Goal: Information Seeking & Learning: Learn about a topic

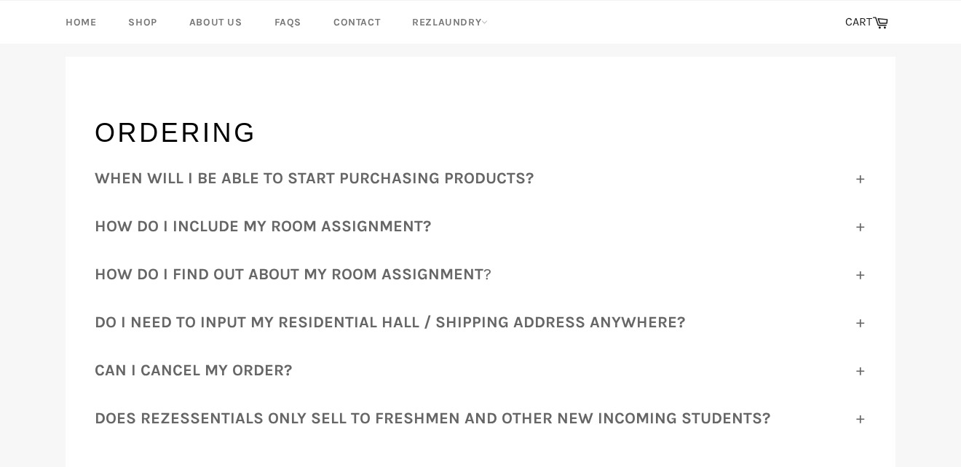
scroll to position [177, 0]
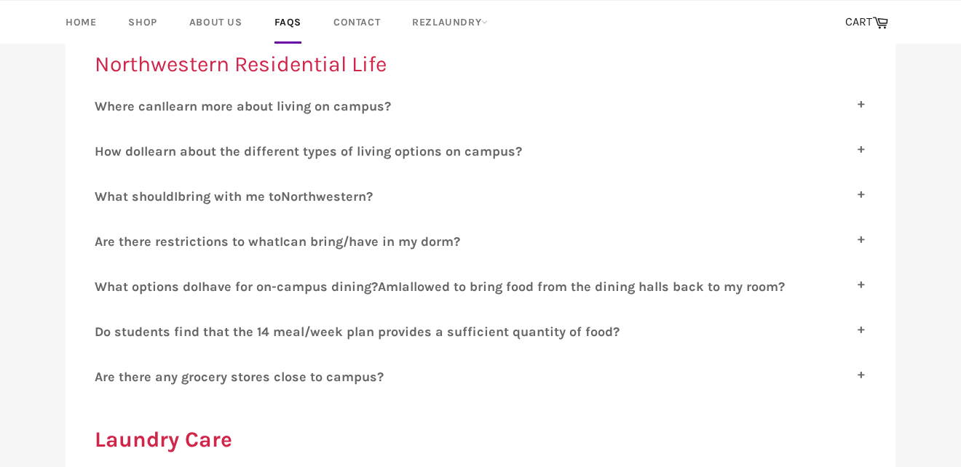
scroll to position [818, 0]
click at [846, 278] on label "W hat options do I have for on-campus dining? A m I allowed to bring food from …" at bounding box center [480, 286] width 771 height 16
click at [104, 278] on input "W hat options do I have for on-campus dining? A m I allowed to bring food from …" at bounding box center [99, 282] width 9 height 9
checkbox input "true"
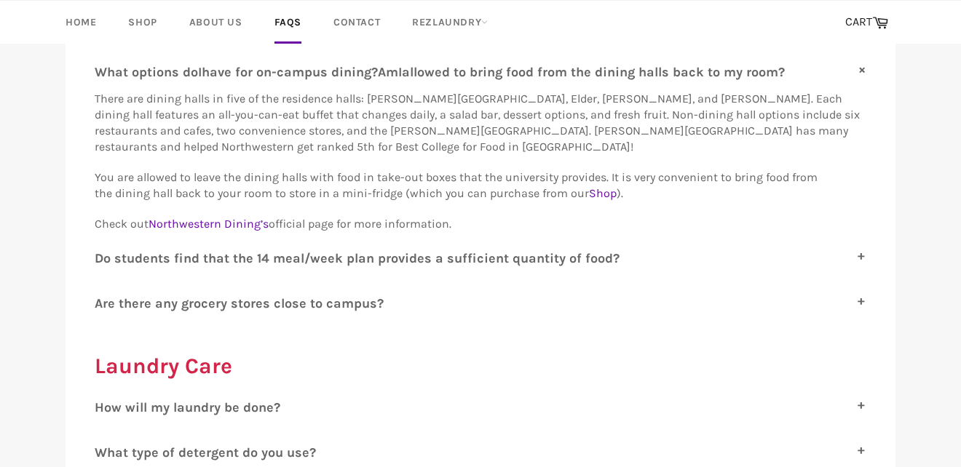
scroll to position [1036, 0]
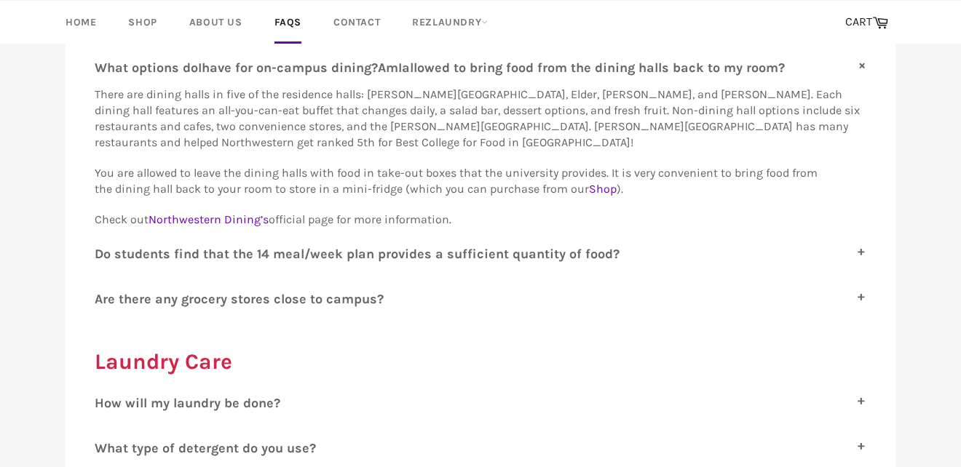
click at [860, 229] on div "A re shipping and delivery free? Yes, shipping and delivery are free services p…" at bounding box center [480, 23] width 771 height 588
click at [861, 246] on label "D o students find that the 14 meal/week plan provides a sufficient quantity of …" at bounding box center [480, 254] width 771 height 16
click at [104, 246] on input "D o students find that the 14 meal/week plan provides a sufficient quantity of …" at bounding box center [99, 250] width 9 height 9
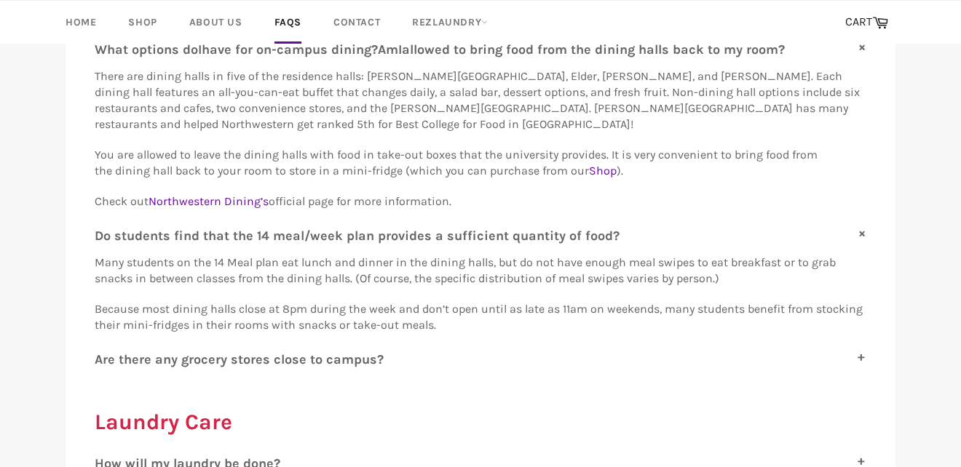
scroll to position [1055, 0]
click at [860, 227] on label "D o students find that the 14 meal/week plan provides a sufficient quantity of …" at bounding box center [480, 235] width 771 height 16
click at [104, 227] on input "D o students find that the 14 meal/week plan provides a sufficient quantity of …" at bounding box center [99, 231] width 9 height 9
checkbox input "false"
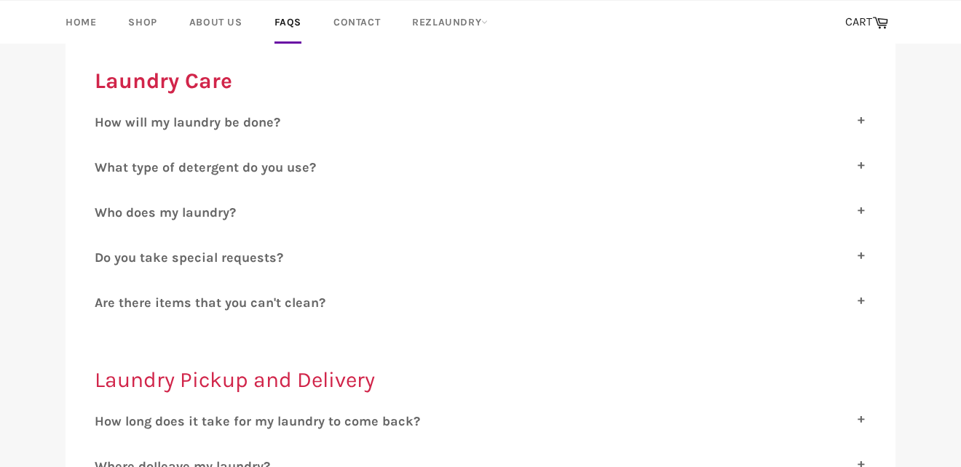
scroll to position [1314, 0]
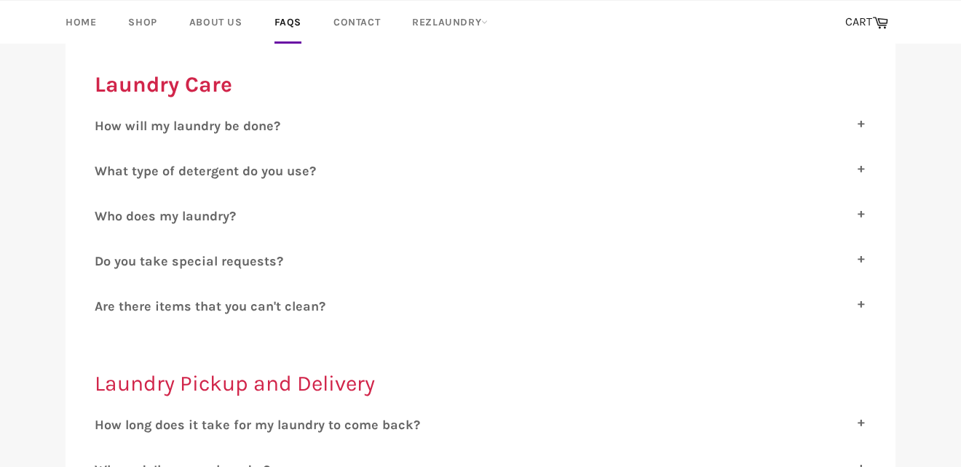
click at [856, 118] on label "H ow will my laundry be done?" at bounding box center [480, 126] width 771 height 16
click at [104, 118] on input "H ow will my laundry be done?" at bounding box center [99, 122] width 9 height 9
checkbox input "true"
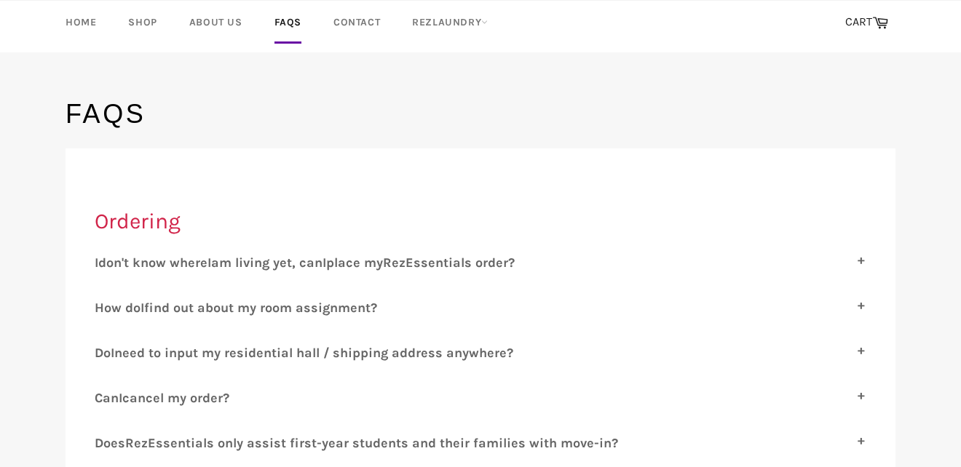
scroll to position [0, 0]
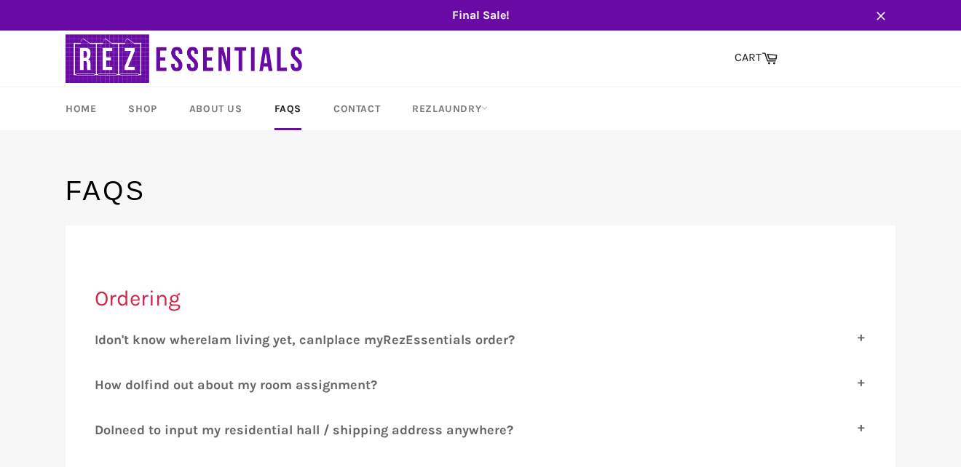
click at [132, 54] on img at bounding box center [186, 59] width 240 height 56
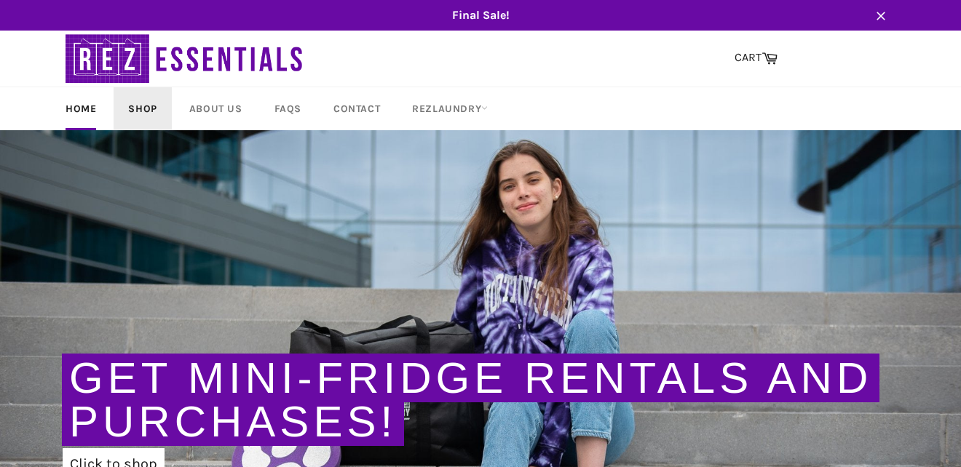
click at [135, 106] on link "Shop" at bounding box center [142, 108] width 57 height 43
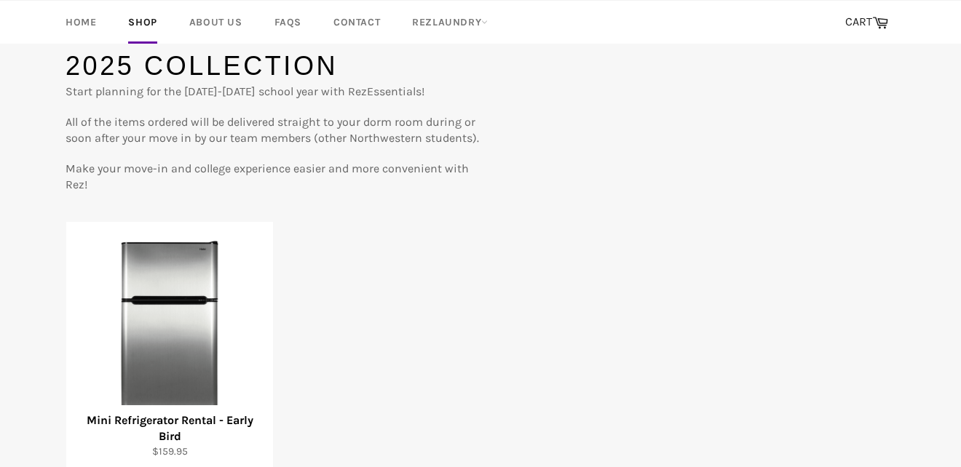
scroll to position [121, 0]
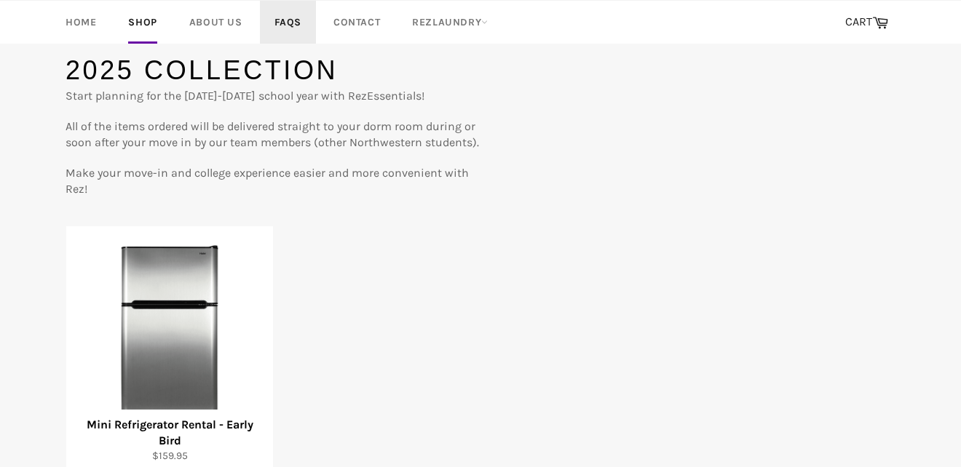
click at [280, 23] on link "FAQs" at bounding box center [288, 22] width 56 height 43
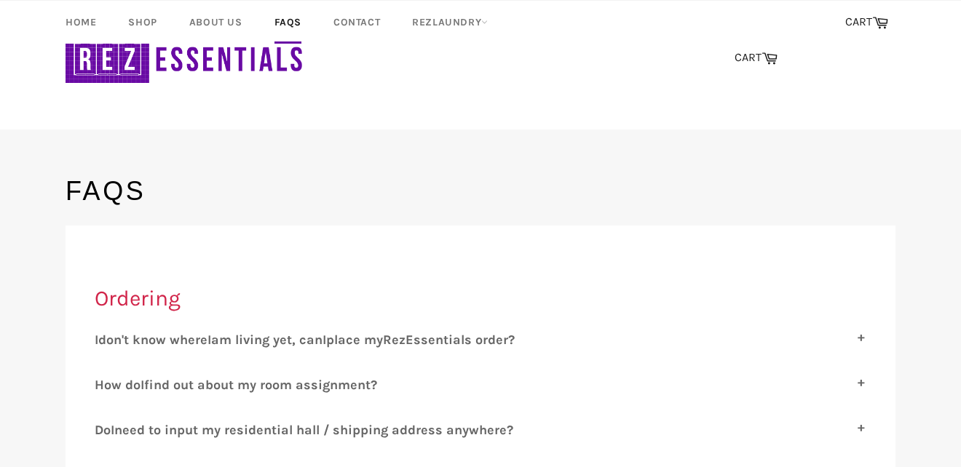
scroll to position [905, 0]
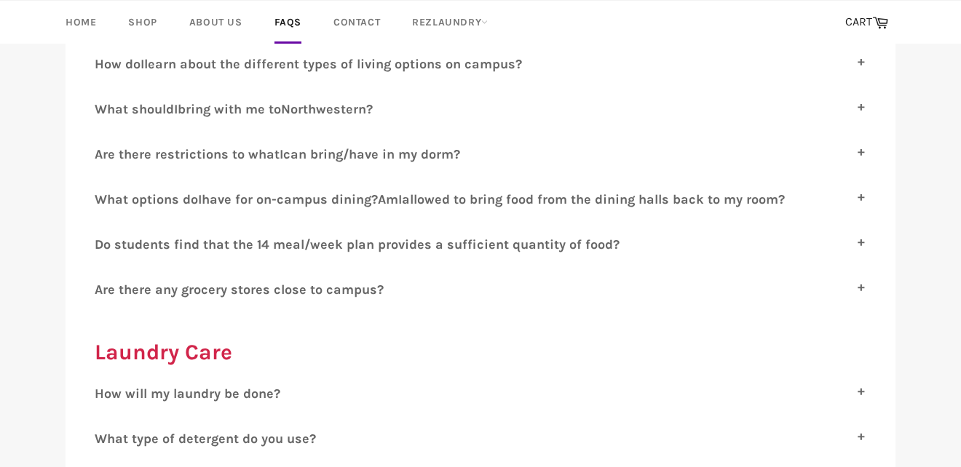
click at [854, 237] on label "D o students find that the 14 meal/week plan provides a sufficient quantity of …" at bounding box center [480, 245] width 771 height 16
click at [104, 237] on input "D o students find that the 14 meal/week plan provides a sufficient quantity of …" at bounding box center [99, 241] width 9 height 9
checkbox input "true"
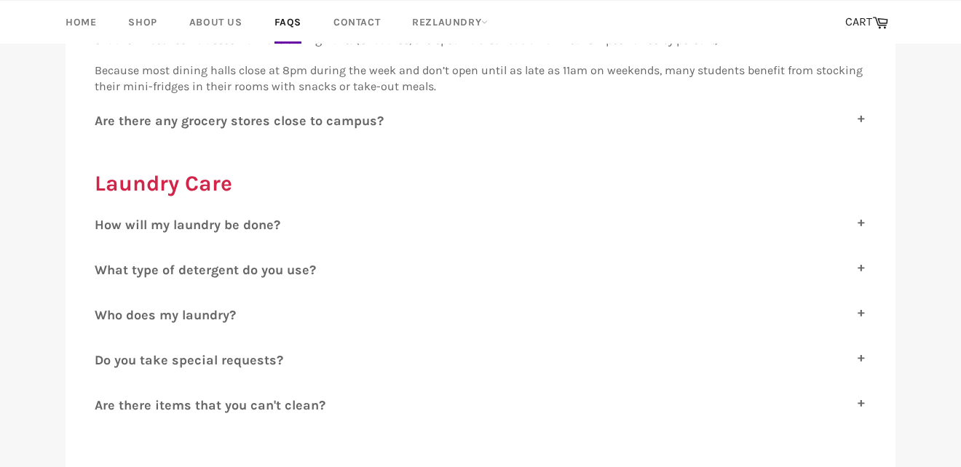
scroll to position [1153, 0]
